Goal: Check status: Check status

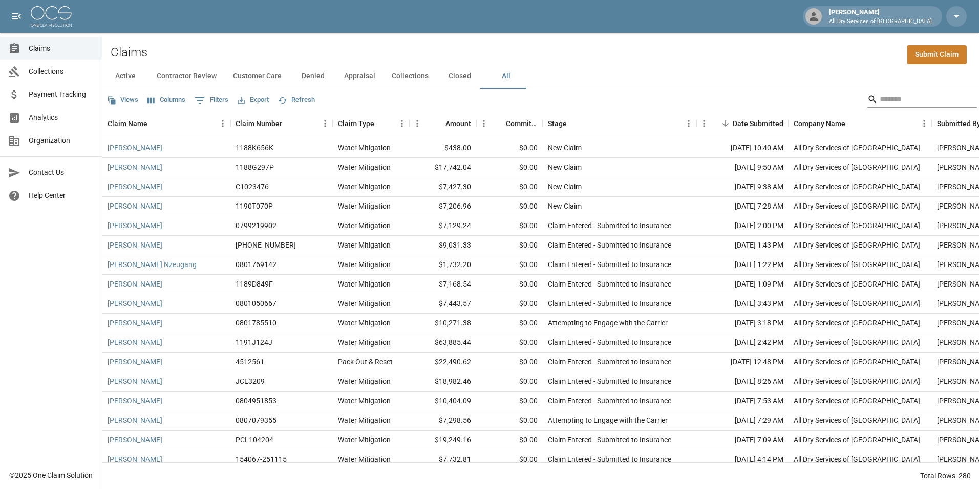
click at [887, 100] on input "Search" at bounding box center [921, 99] width 82 height 16
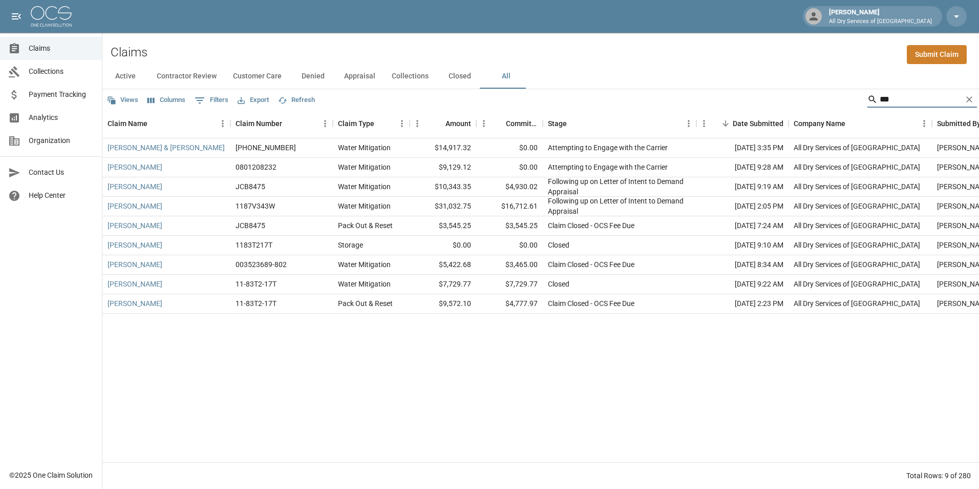
type input "***"
click at [194, 146] on div "[PERSON_NAME] & [PERSON_NAME]" at bounding box center [166, 147] width 128 height 19
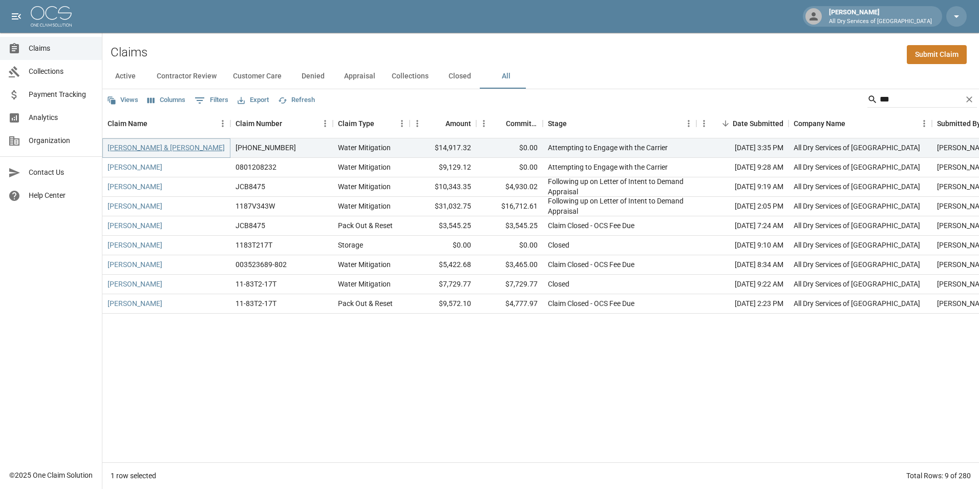
click at [174, 152] on link "[PERSON_NAME] & [PERSON_NAME]" at bounding box center [166, 147] width 117 height 10
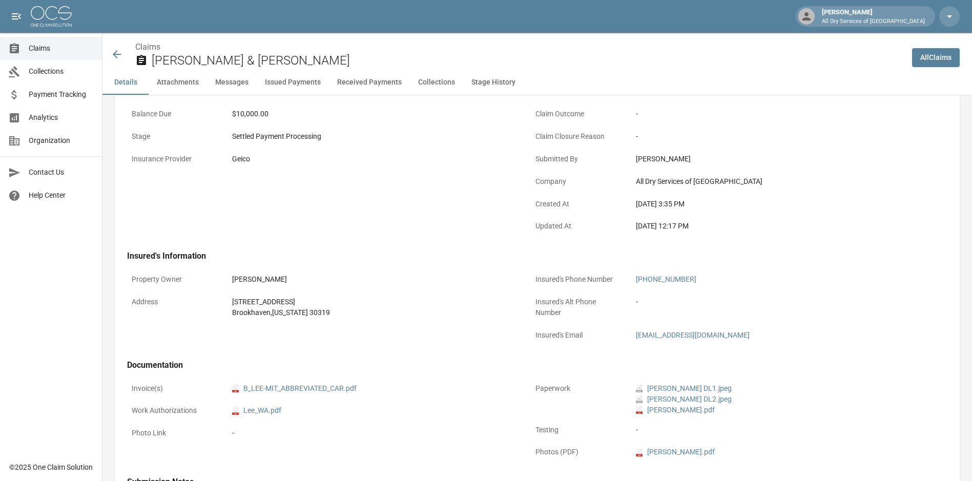
scroll to position [307, 0]
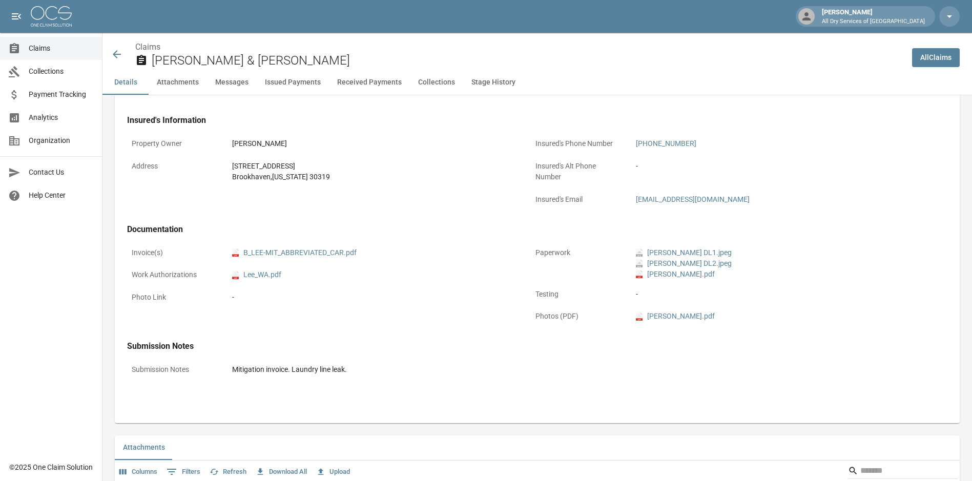
click at [300, 244] on div "pdf B_LEE-MIT_ABBREVIATED_CAR.pdf" at bounding box center [372, 253] width 291 height 20
click at [302, 250] on link "pdf B_LEE-MIT_ABBREVIATED_CAR.pdf" at bounding box center [294, 252] width 124 height 11
click at [50, 50] on span "Claims" at bounding box center [61, 48] width 65 height 11
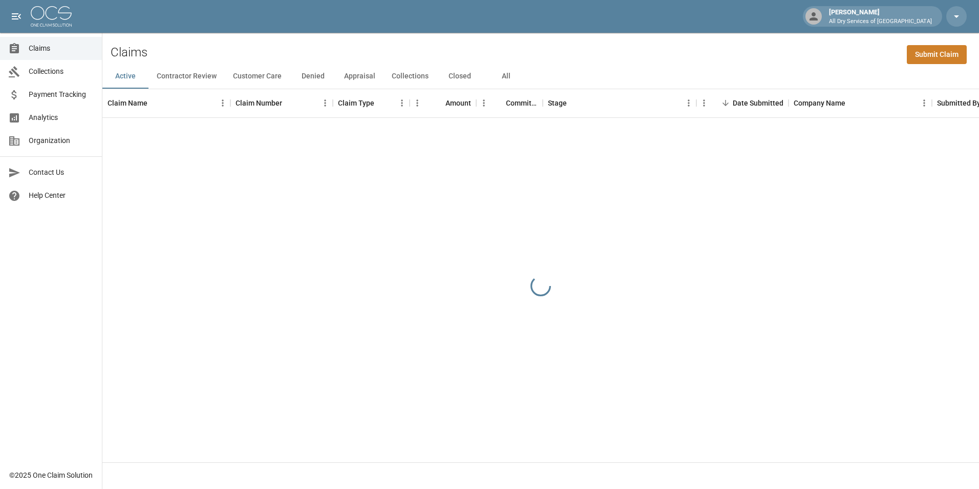
click at [504, 72] on button "All" at bounding box center [506, 76] width 46 height 25
